Goal: Transaction & Acquisition: Purchase product/service

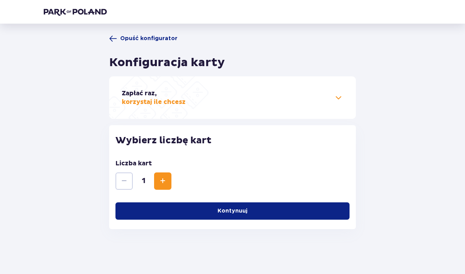
click at [316, 98] on div "Zapłać raz, korzystaj ile chcesz" at bounding box center [232, 97] width 221 height 17
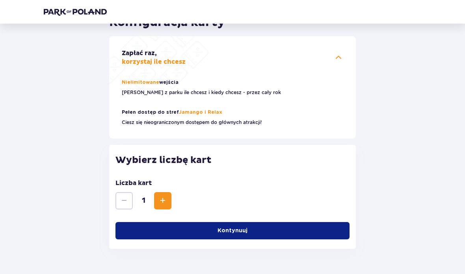
scroll to position [62, 0]
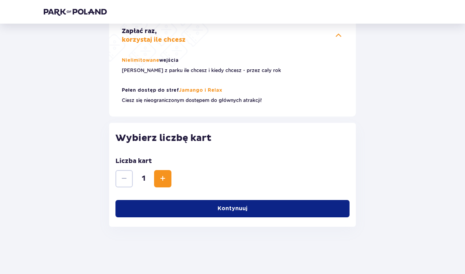
click at [304, 207] on button "Kontynuuj" at bounding box center [232, 208] width 234 height 17
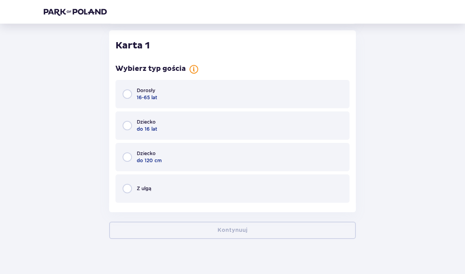
scroll to position [266, 0]
click at [201, 99] on div "Dorosły 16-65 lat" at bounding box center [232, 94] width 234 height 28
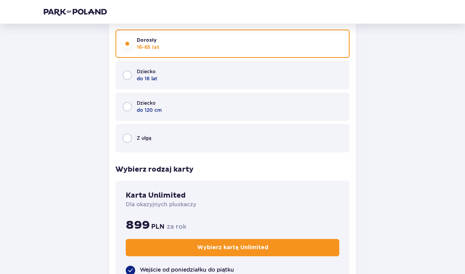
scroll to position [312, 0]
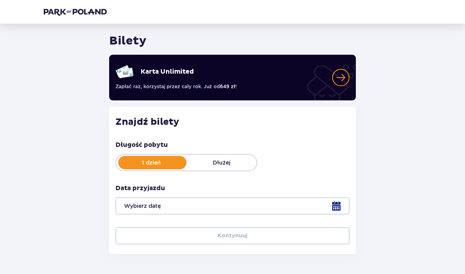
scroll to position [55, 0]
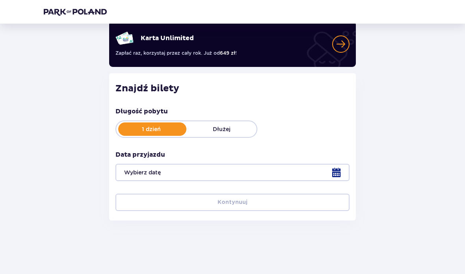
click at [334, 172] on div at bounding box center [232, 172] width 234 height 17
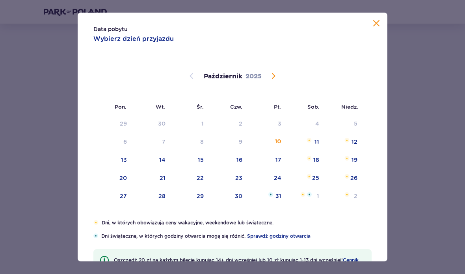
click at [275, 74] on span "Następny miesiąc" at bounding box center [273, 75] width 9 height 9
click at [120, 142] on div "3" at bounding box center [112, 142] width 39 height 17
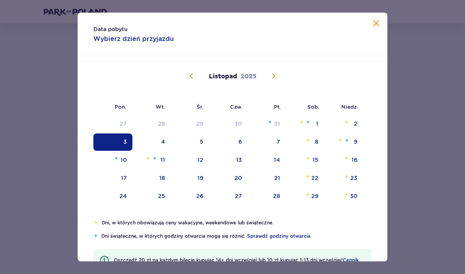
type input "03.11.25"
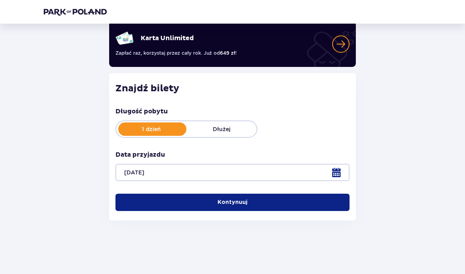
click at [328, 210] on button "Kontynuuj" at bounding box center [232, 202] width 234 height 17
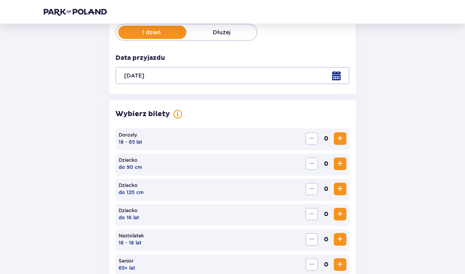
scroll to position [139, 0]
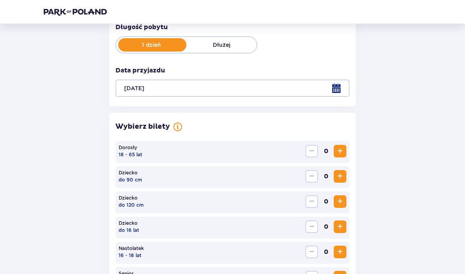
click at [341, 153] on span "Zwiększ" at bounding box center [339, 151] width 9 height 9
click at [340, 152] on span "Zwiększ" at bounding box center [339, 151] width 9 height 9
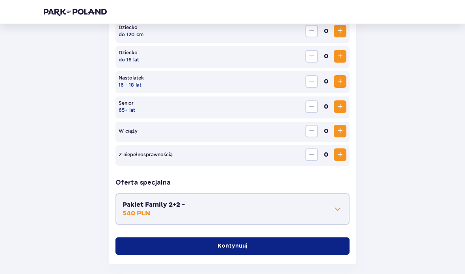
scroll to position [315, 0]
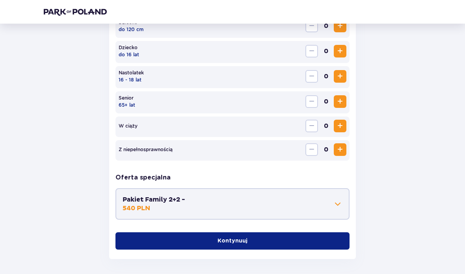
click at [315, 243] on button "Kontynuuj" at bounding box center [232, 241] width 234 height 17
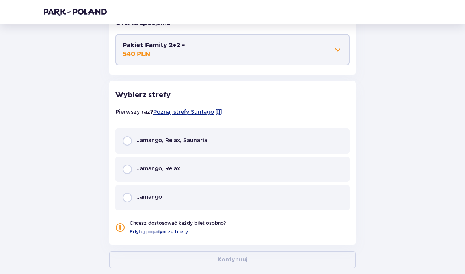
scroll to position [480, 0]
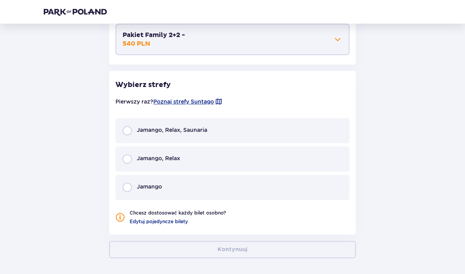
click at [259, 124] on div "Jamango, Relax, Saunaria" at bounding box center [232, 130] width 234 height 25
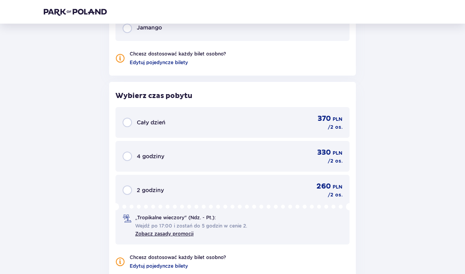
scroll to position [683, 0]
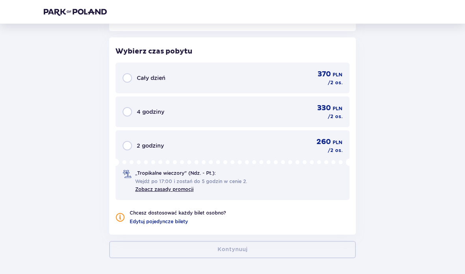
click at [320, 81] on div "370 PLN / 2 os." at bounding box center [330, 78] width 25 height 17
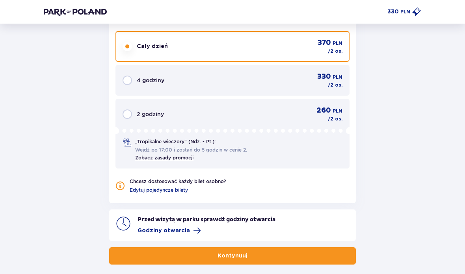
scroll to position [716, 0]
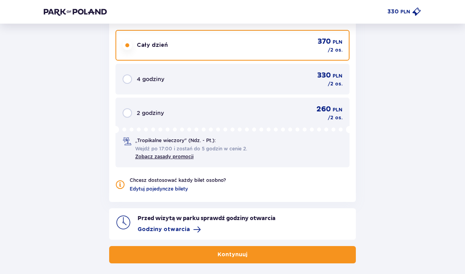
click at [351, 262] on button "Kontynuuj" at bounding box center [232, 254] width 247 height 17
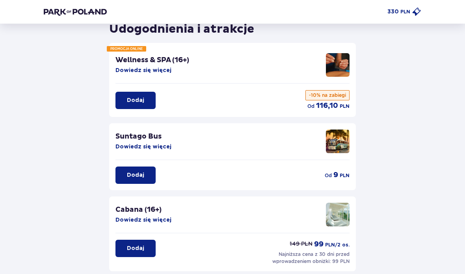
click at [143, 179] on p "Dodaj" at bounding box center [135, 176] width 17 height 8
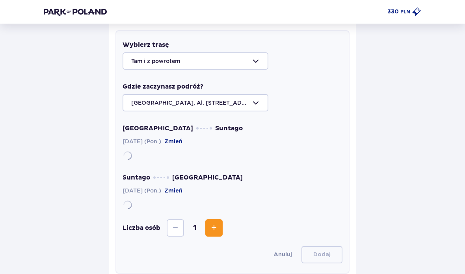
scroll to position [210, 0]
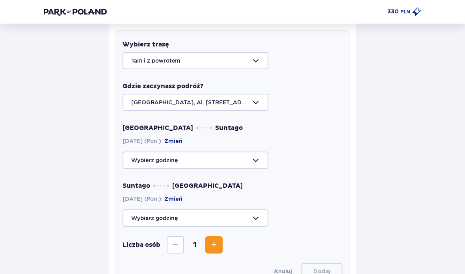
click at [252, 107] on div at bounding box center [233, 102] width 220 height 17
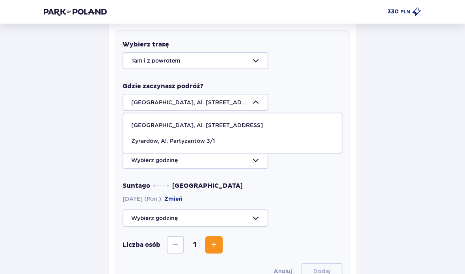
click at [407, 165] on div "Wróć Pomiń ten krok Udogodnienia i atrakcje PROMOCJA ONLINE Wellness & SPA (16+…" at bounding box center [232, 179] width 390 height 708
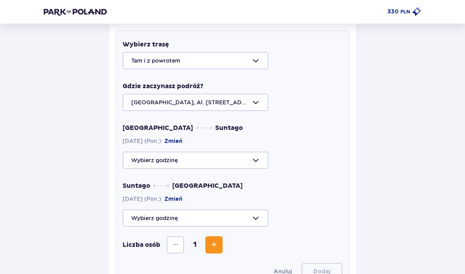
click at [252, 160] on div at bounding box center [233, 160] width 220 height 17
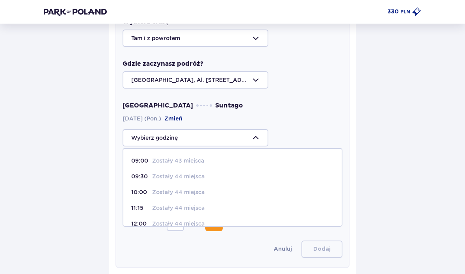
scroll to position [234, 0]
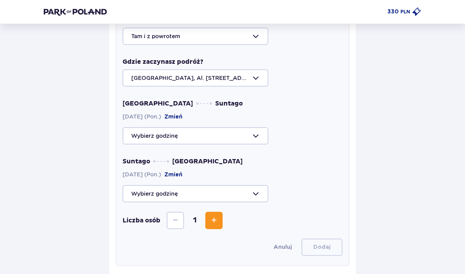
click at [405, 180] on div "Wróć Pomiń ten krok Udogodnienia i atrakcje PROMOCJA ONLINE Wellness & SPA (16+…" at bounding box center [232, 155] width 390 height 708
click at [254, 198] on div at bounding box center [233, 193] width 220 height 17
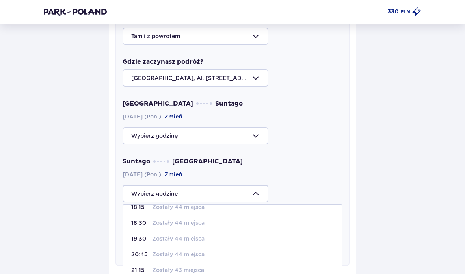
scroll to position [41, 0]
click at [214, 271] on div "21:15 Zostały 43 miejsca" at bounding box center [232, 270] width 202 height 8
type input "21:15"
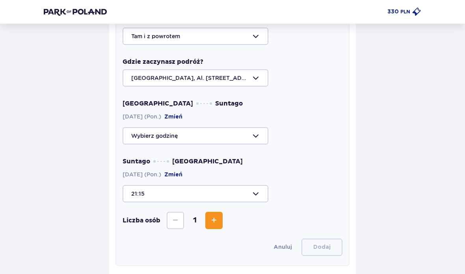
click at [256, 136] on div at bounding box center [233, 135] width 220 height 17
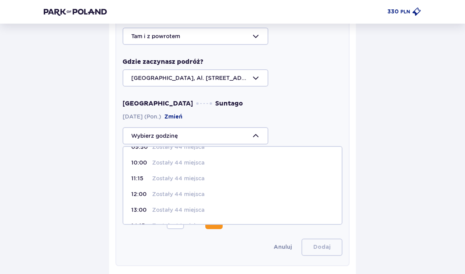
scroll to position [28, 0]
click at [201, 198] on span "12:00 Zostały 44 miejsca" at bounding box center [232, 194] width 218 height 16
type input "12:00"
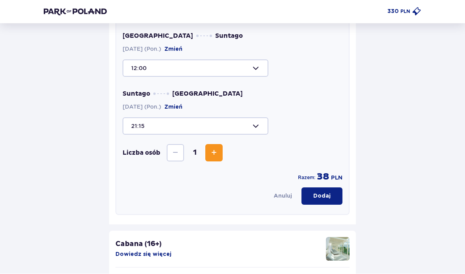
click at [322, 201] on button "Dodaj" at bounding box center [321, 196] width 41 height 17
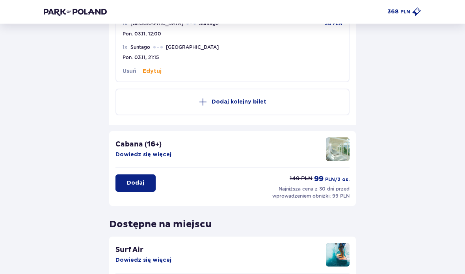
scroll to position [251, 0]
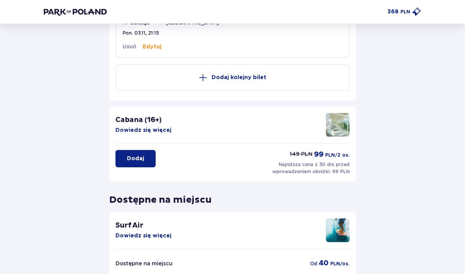
click at [161, 132] on button "Dowiedz się więcej" at bounding box center [143, 131] width 56 height 8
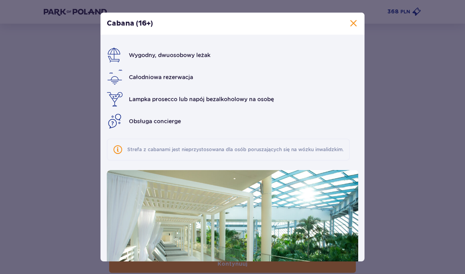
click at [350, 28] on span at bounding box center [353, 23] width 9 height 9
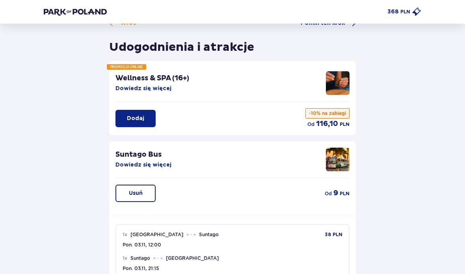
scroll to position [15, 0]
click at [153, 87] on button "Dowiedz się więcej" at bounding box center [143, 89] width 56 height 8
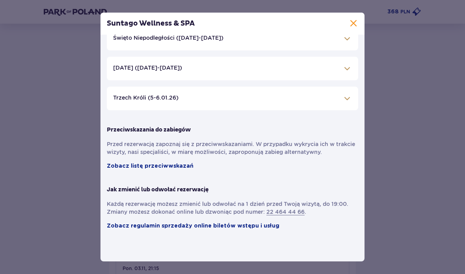
scroll to position [360, 0]
click at [358, 20] on span at bounding box center [353, 23] width 9 height 9
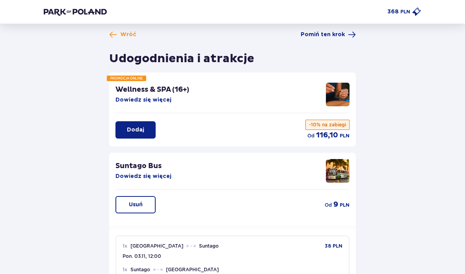
scroll to position [4, 0]
click at [145, 132] on button "Dodaj" at bounding box center [135, 130] width 40 height 17
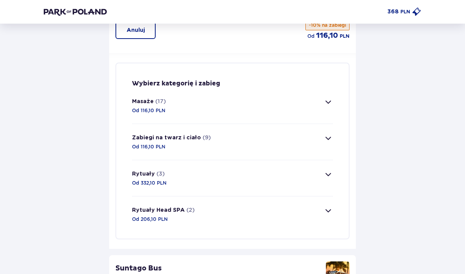
scroll to position [91, 0]
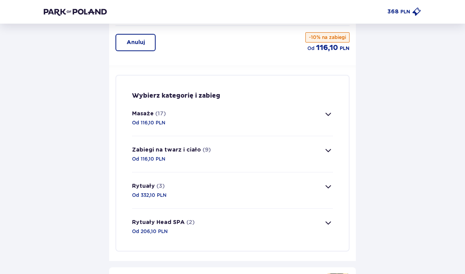
click at [330, 156] on button "Zabiegi na twarz i ciało (9) Od 116,10 PLN" at bounding box center [232, 155] width 201 height 36
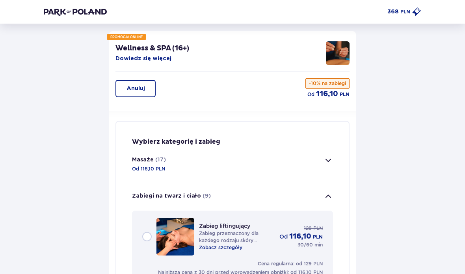
scroll to position [0, 0]
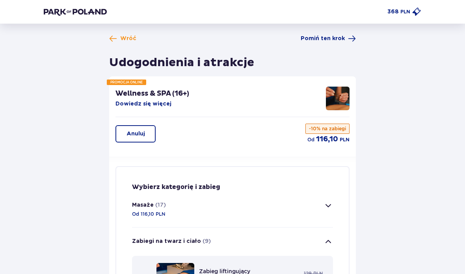
click at [332, 210] on button "Masaże (17) Od 116,10 PLN" at bounding box center [232, 209] width 201 height 36
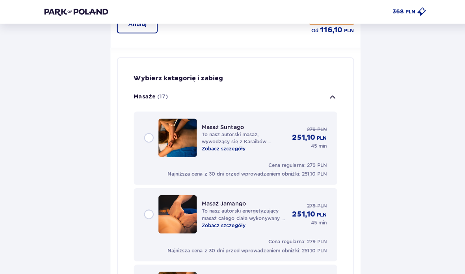
scroll to position [111, 0]
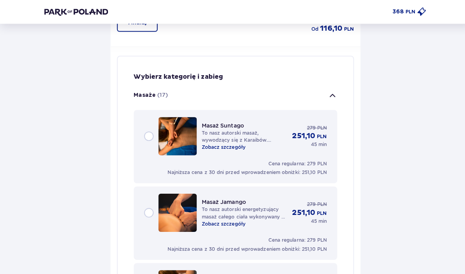
click at [226, 224] on p "Zobacz szczegóły" at bounding box center [220, 221] width 43 height 7
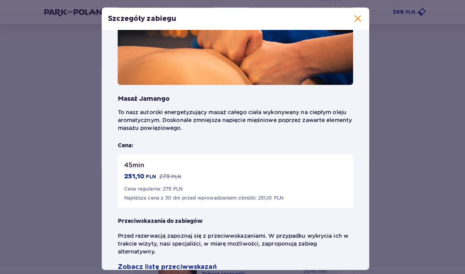
scroll to position [40, 0]
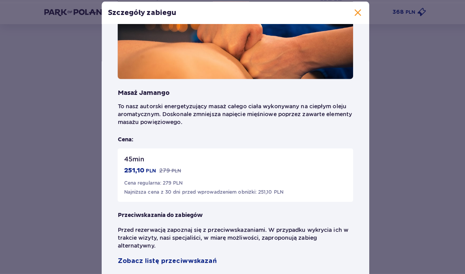
click at [350, 17] on span at bounding box center [353, 12] width 9 height 9
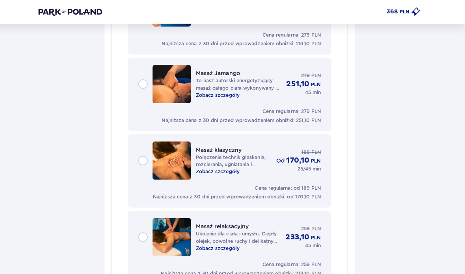
scroll to position [238, 0]
click at [214, 173] on p "Zobacz szczegóły" at bounding box center [220, 170] width 43 height 7
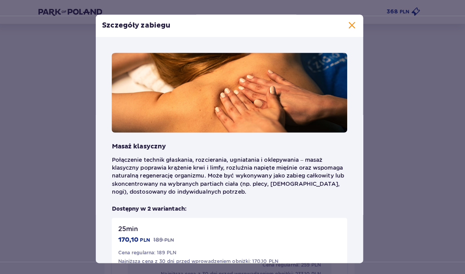
click at [349, 30] on span at bounding box center [353, 25] width 9 height 9
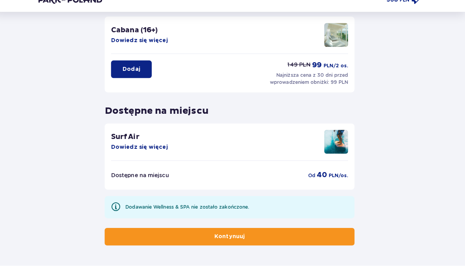
scroll to position [1841, 0]
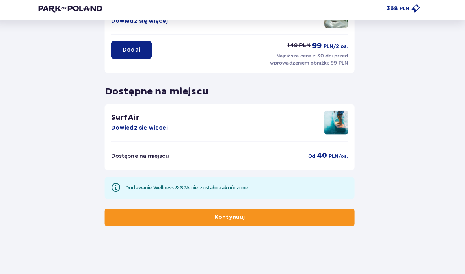
click at [148, 128] on button "Dowiedz się więcej" at bounding box center [143, 130] width 56 height 8
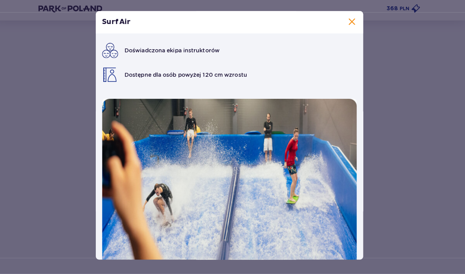
click at [178, 50] on span "Doświadczona ekipa instruktorów" at bounding box center [176, 53] width 94 height 6
click at [351, 24] on span at bounding box center [353, 25] width 9 height 9
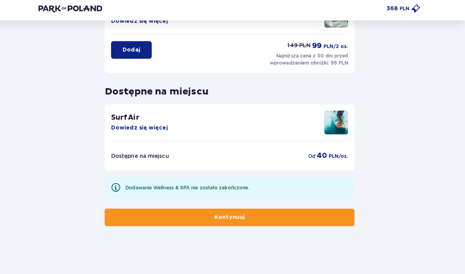
click at [280, 215] on button "Kontynuuj" at bounding box center [232, 218] width 247 height 17
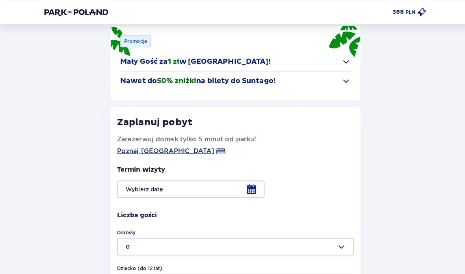
click at [338, 78] on span "button" at bounding box center [341, 79] width 9 height 9
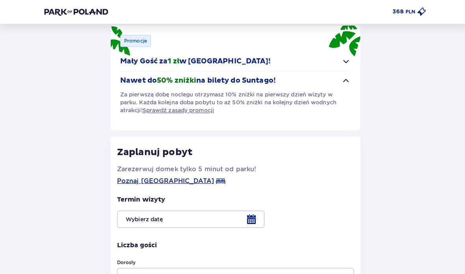
click at [342, 76] on span "button" at bounding box center [341, 79] width 9 height 9
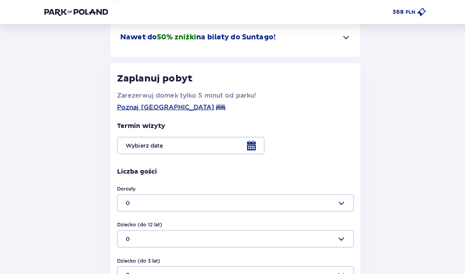
click at [247, 141] on div at bounding box center [232, 143] width 234 height 17
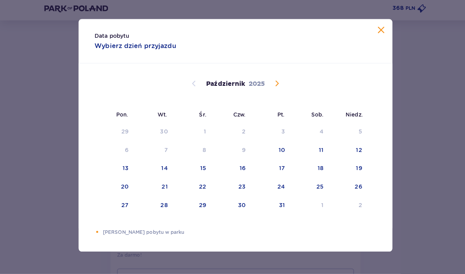
click at [277, 81] on span "Następny miesiąc" at bounding box center [273, 85] width 9 height 9
click at [381, 29] on span "Zamknij" at bounding box center [375, 33] width 9 height 9
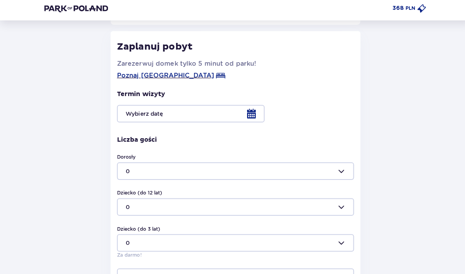
click at [246, 108] on div at bounding box center [232, 115] width 234 height 17
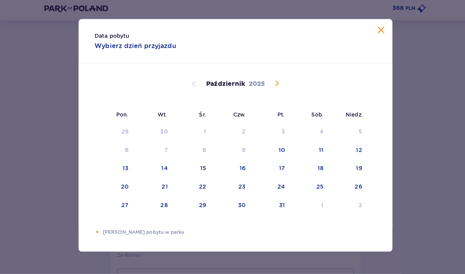
click at [275, 81] on span "Następny miesiąc" at bounding box center [273, 85] width 9 height 9
click at [123, 151] on div "3" at bounding box center [125, 152] width 4 height 8
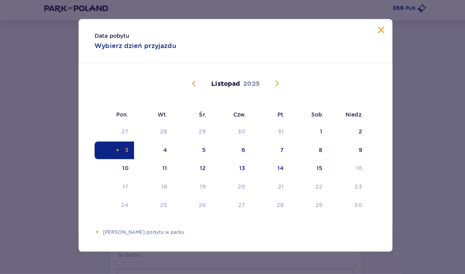
click at [384, 30] on div "Data pobytu Wybierz dzień przyjazdu" at bounding box center [233, 44] width 310 height 44
click at [376, 35] on button "Zamknij" at bounding box center [375, 34] width 9 height 10
click at [379, 26] on div "Wróć Pomiń ten krok Nocleg Promocje Mały Gość za 1 zł w Suntago Village! Noc za…" at bounding box center [232, 118] width 390 height 410
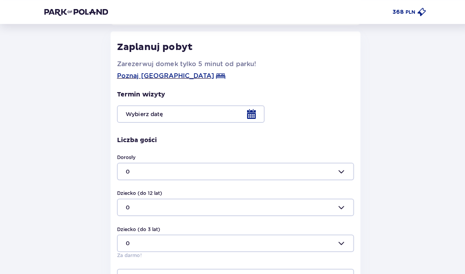
scroll to position [138, 0]
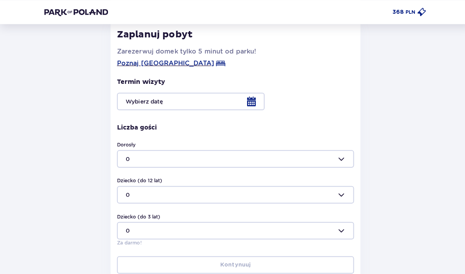
click at [321, 160] on div at bounding box center [232, 156] width 234 height 17
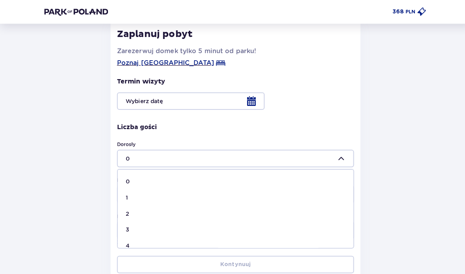
click at [141, 208] on div "2" at bounding box center [232, 211] width 217 height 8
type input "2"
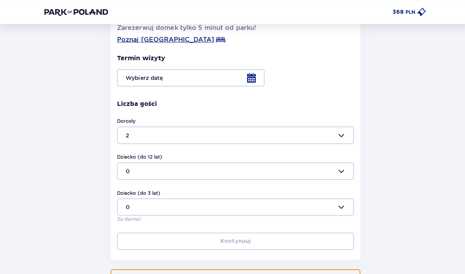
scroll to position [161, 0]
click at [246, 79] on div at bounding box center [232, 77] width 234 height 17
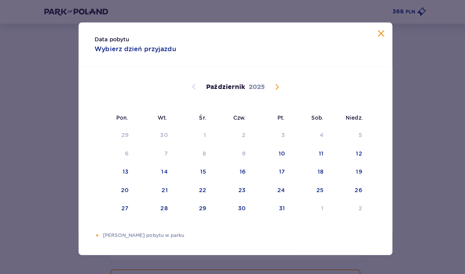
click at [269, 89] on span "Następny miesiąc" at bounding box center [273, 85] width 9 height 9
click at [129, 154] on div "3" at bounding box center [112, 151] width 39 height 17
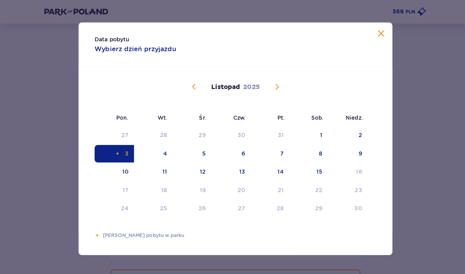
click at [379, 34] on span "Zamknij" at bounding box center [375, 33] width 9 height 9
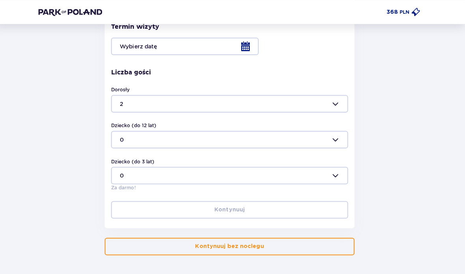
scroll to position [188, 0]
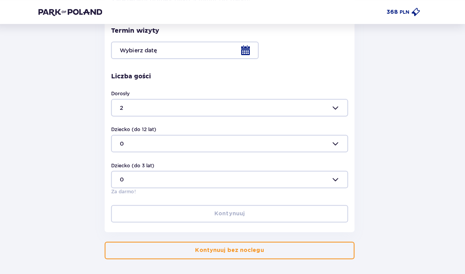
click at [128, 251] on button "Kontynuuj bez noclegu" at bounding box center [232, 247] width 247 height 17
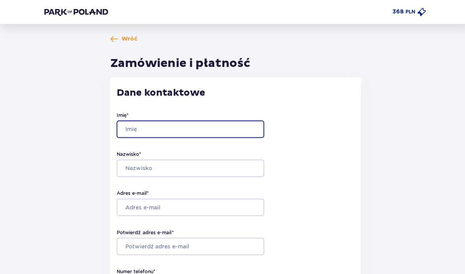
click at [194, 124] on input "Imię *" at bounding box center [188, 127] width 146 height 17
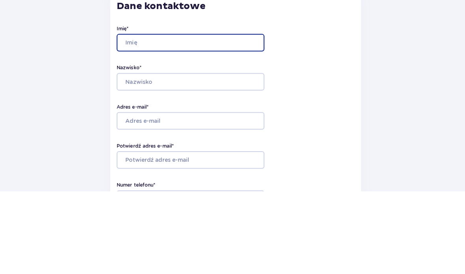
type input "Hersylia"
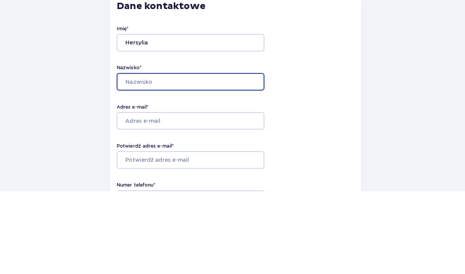
type input "Czernicka"
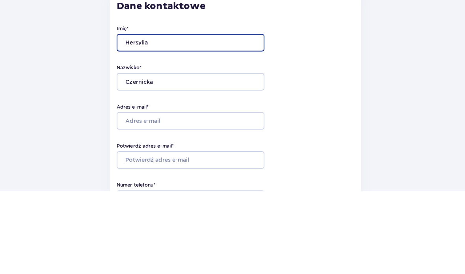
scroll to position [82, 0]
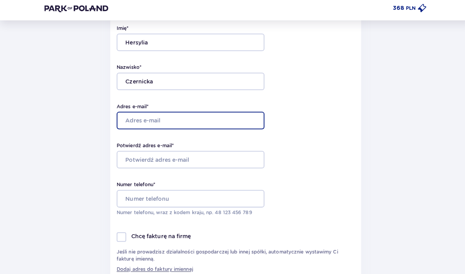
type input "hesia.czernicka@gmail.com"
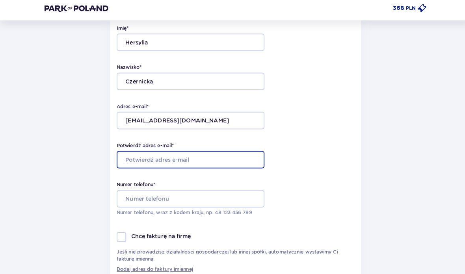
type input "hesia.czernicka@gmail.com"
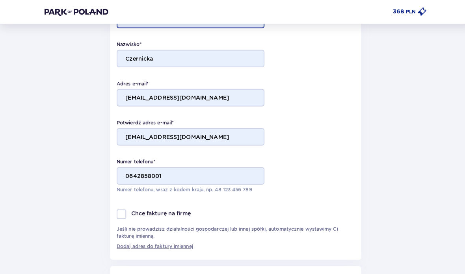
scroll to position [110, 0]
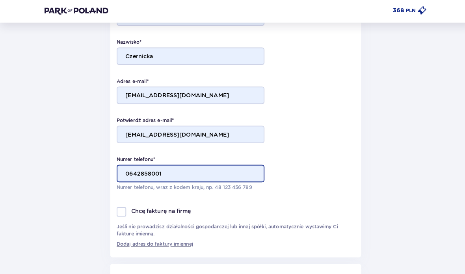
click at [228, 173] on input "0642858001" at bounding box center [188, 172] width 146 height 17
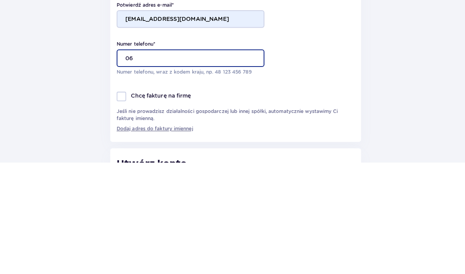
type input "0"
type input "695472604"
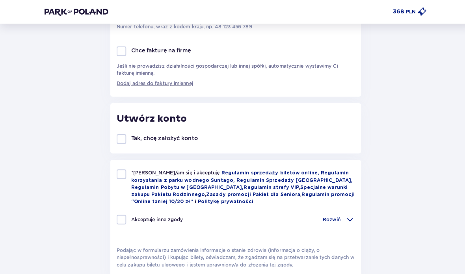
scroll to position [283, 0]
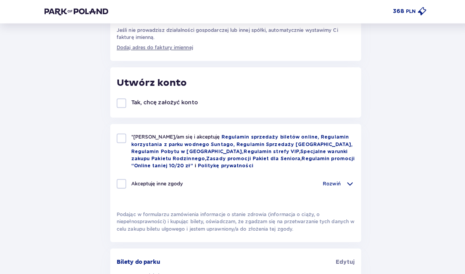
click at [119, 140] on div at bounding box center [119, 136] width 9 height 9
checkbox input "true"
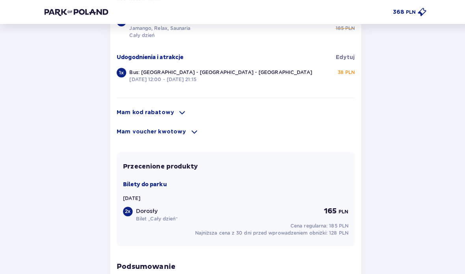
scroll to position [576, 0]
click at [169, 114] on div "Mam kod rabatowy" at bounding box center [232, 111] width 235 height 9
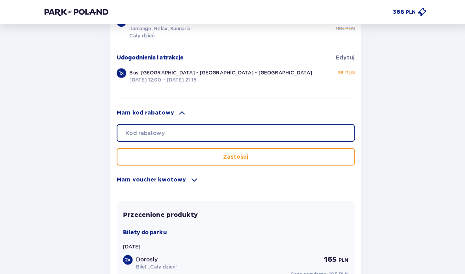
click at [209, 128] on input "text" at bounding box center [232, 131] width 235 height 17
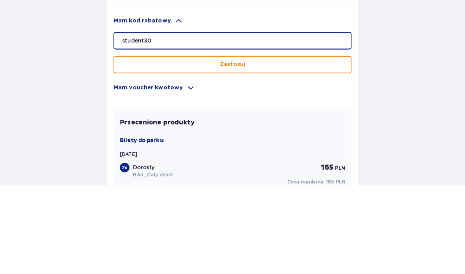
type input "student30"
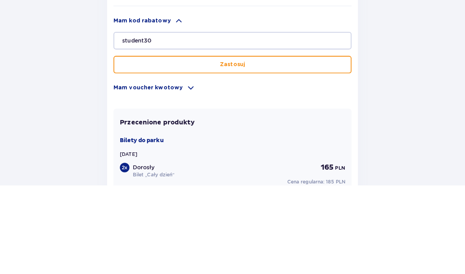
click at [305, 146] on button "Zastosuj" at bounding box center [232, 154] width 235 height 17
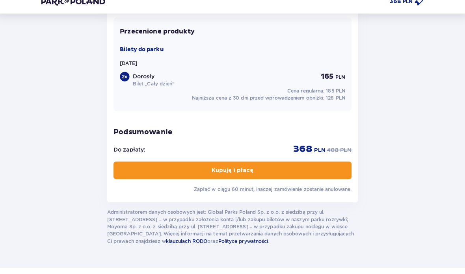
scroll to position [789, 0]
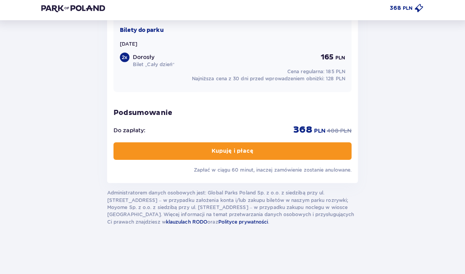
click at [304, 147] on button "Kupuję i płacę" at bounding box center [232, 152] width 235 height 17
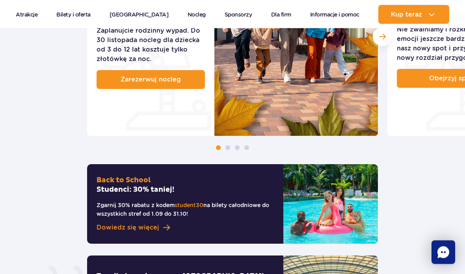
scroll to position [593, 0]
click at [160, 223] on link "Dowiedz się więcej" at bounding box center [185, 227] width 177 height 9
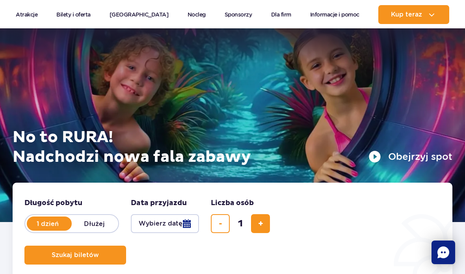
scroll to position [16, 0]
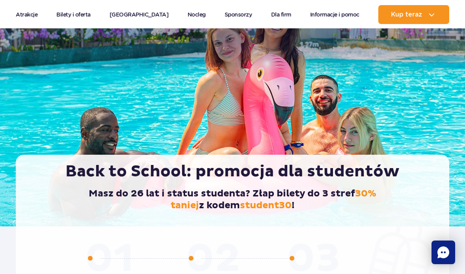
scroll to position [22, 0]
